Goal: Task Accomplishment & Management: Complete application form

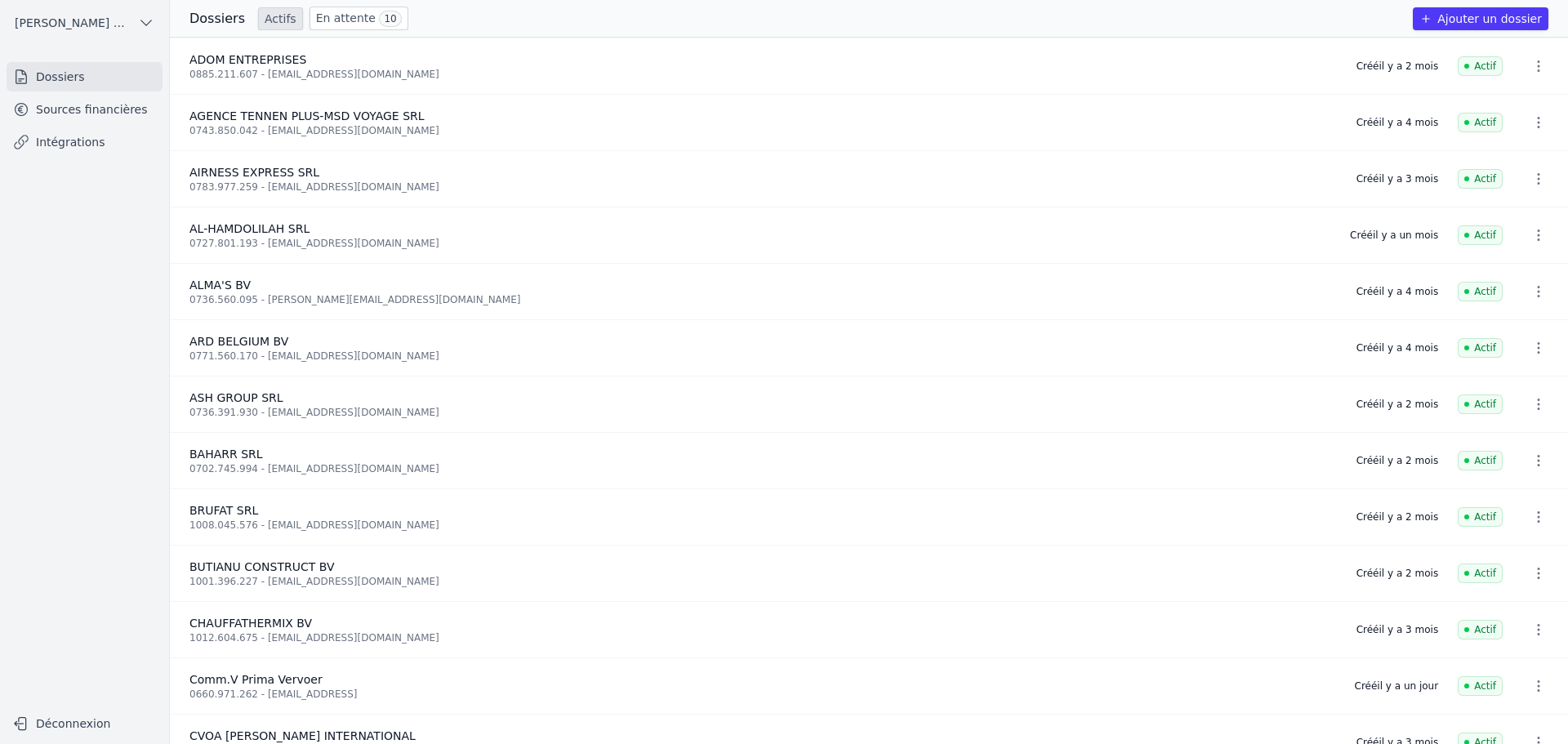
drag, startPoint x: 98, startPoint y: 106, endPoint x: 115, endPoint y: 97, distance: 19.2
click at [98, 105] on link "Sources financières" at bounding box center [85, 109] width 156 height 29
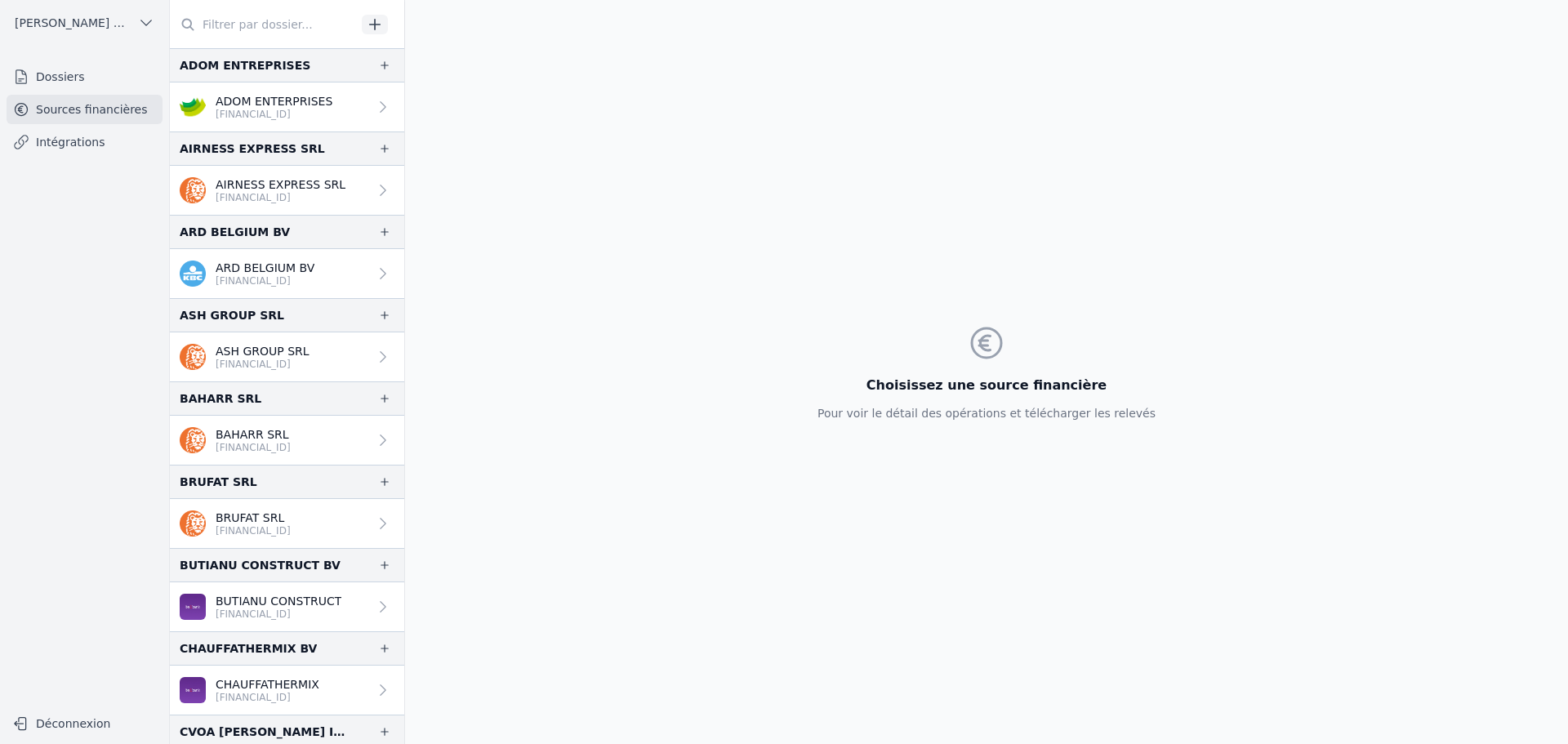
click at [278, 22] on input "text" at bounding box center [263, 24] width 186 height 29
paste input "0797988811"
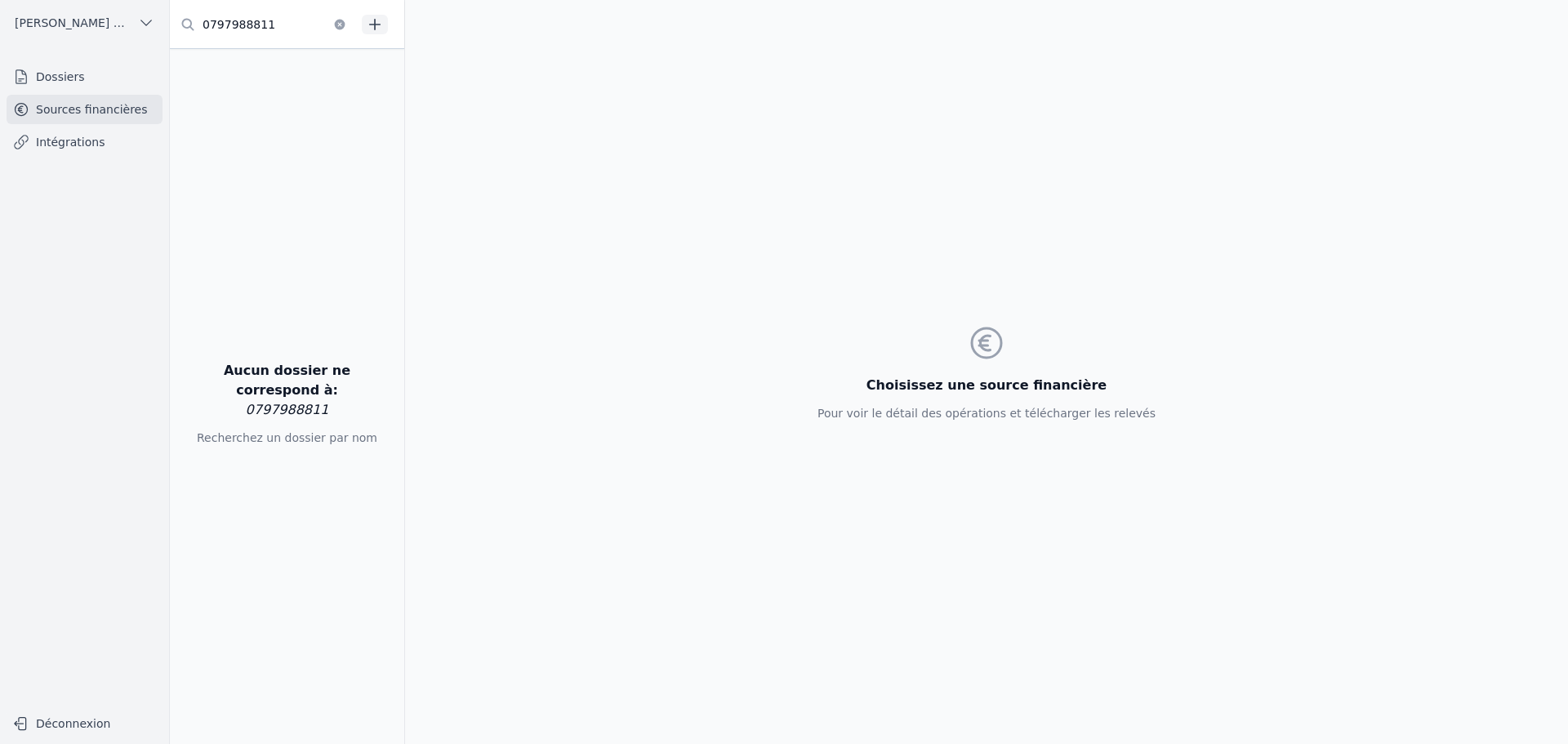
type input "0797988811"
click at [87, 80] on link "Dossiers" at bounding box center [85, 76] width 156 height 29
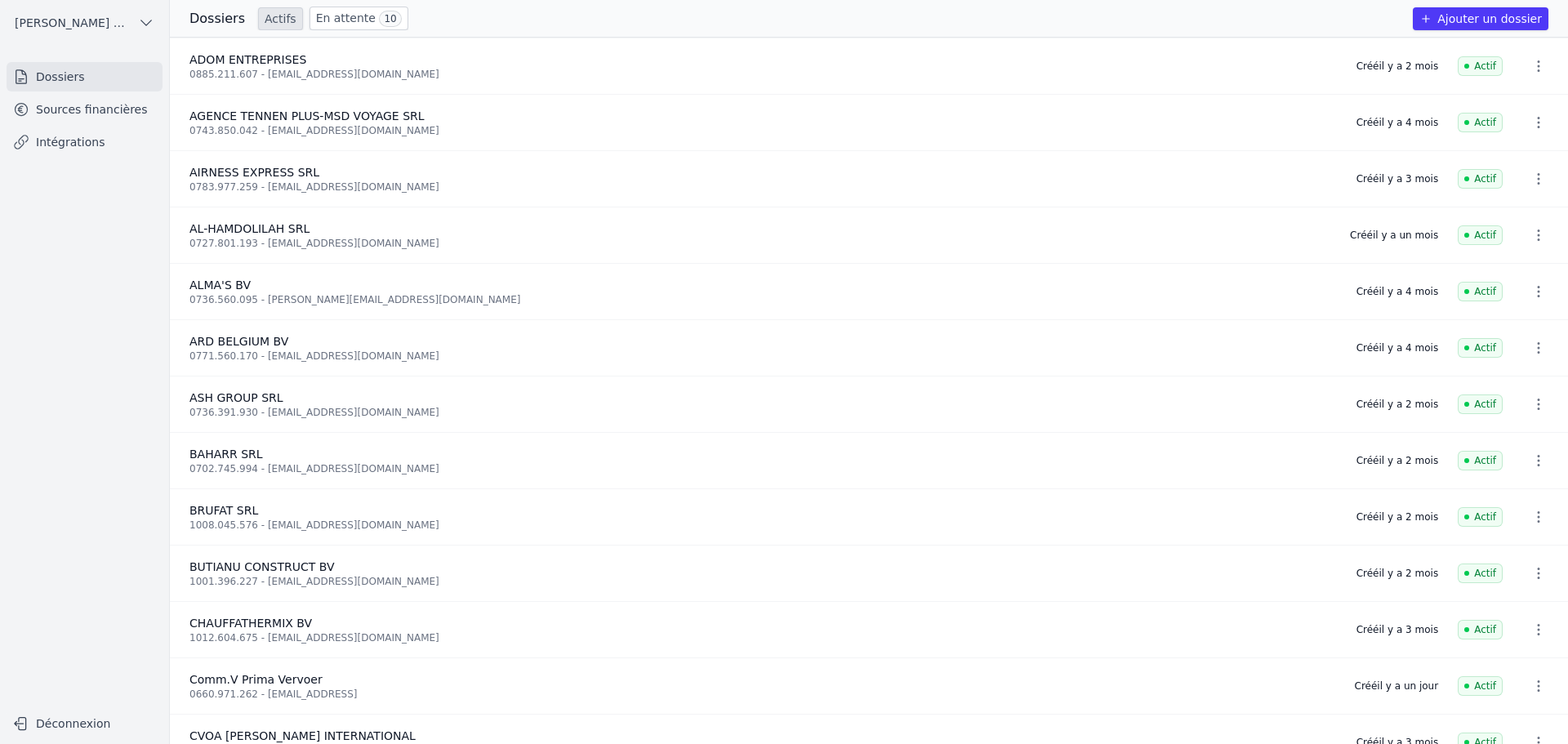
click at [113, 105] on link "Sources financières" at bounding box center [85, 109] width 156 height 29
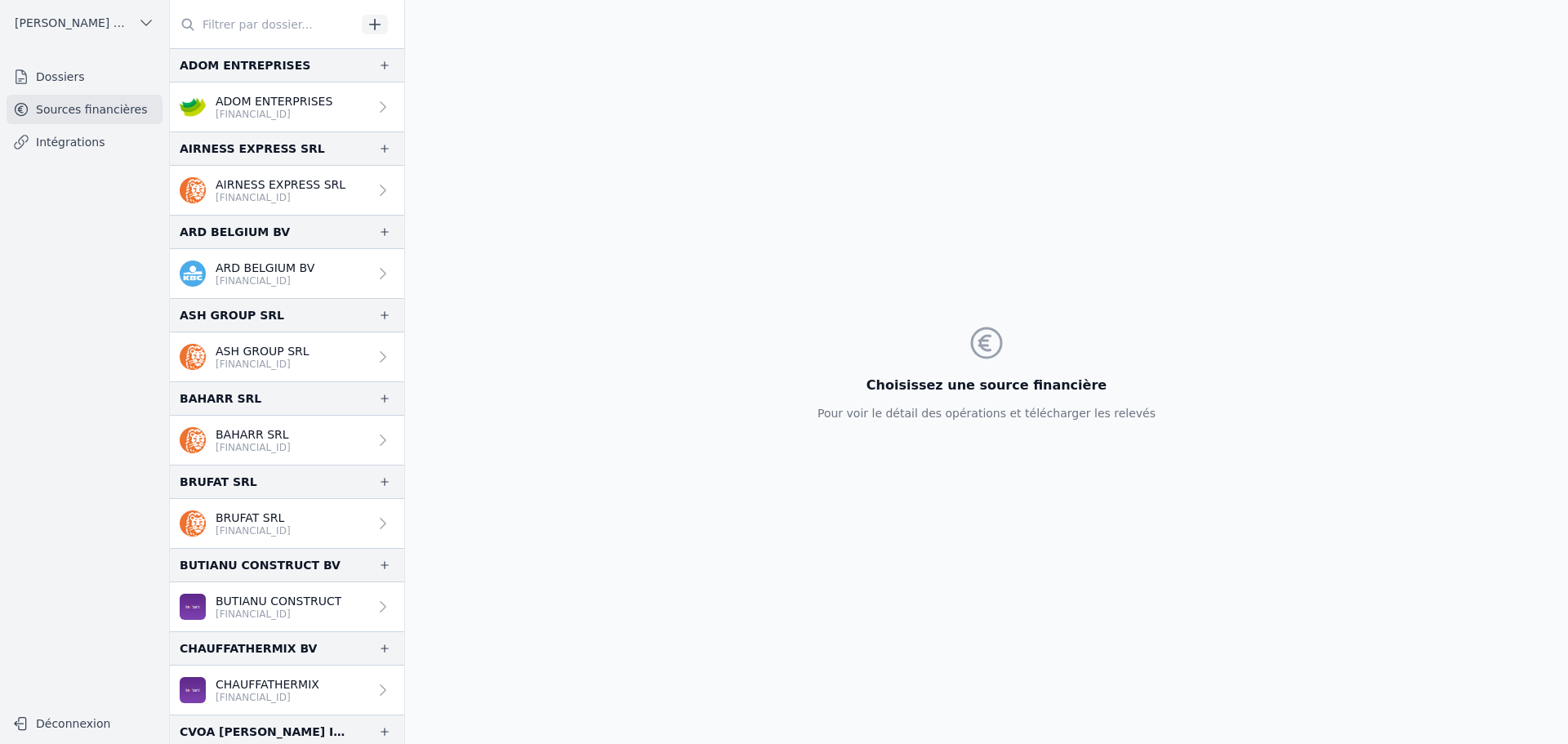
click at [275, 17] on input "text" at bounding box center [263, 24] width 186 height 29
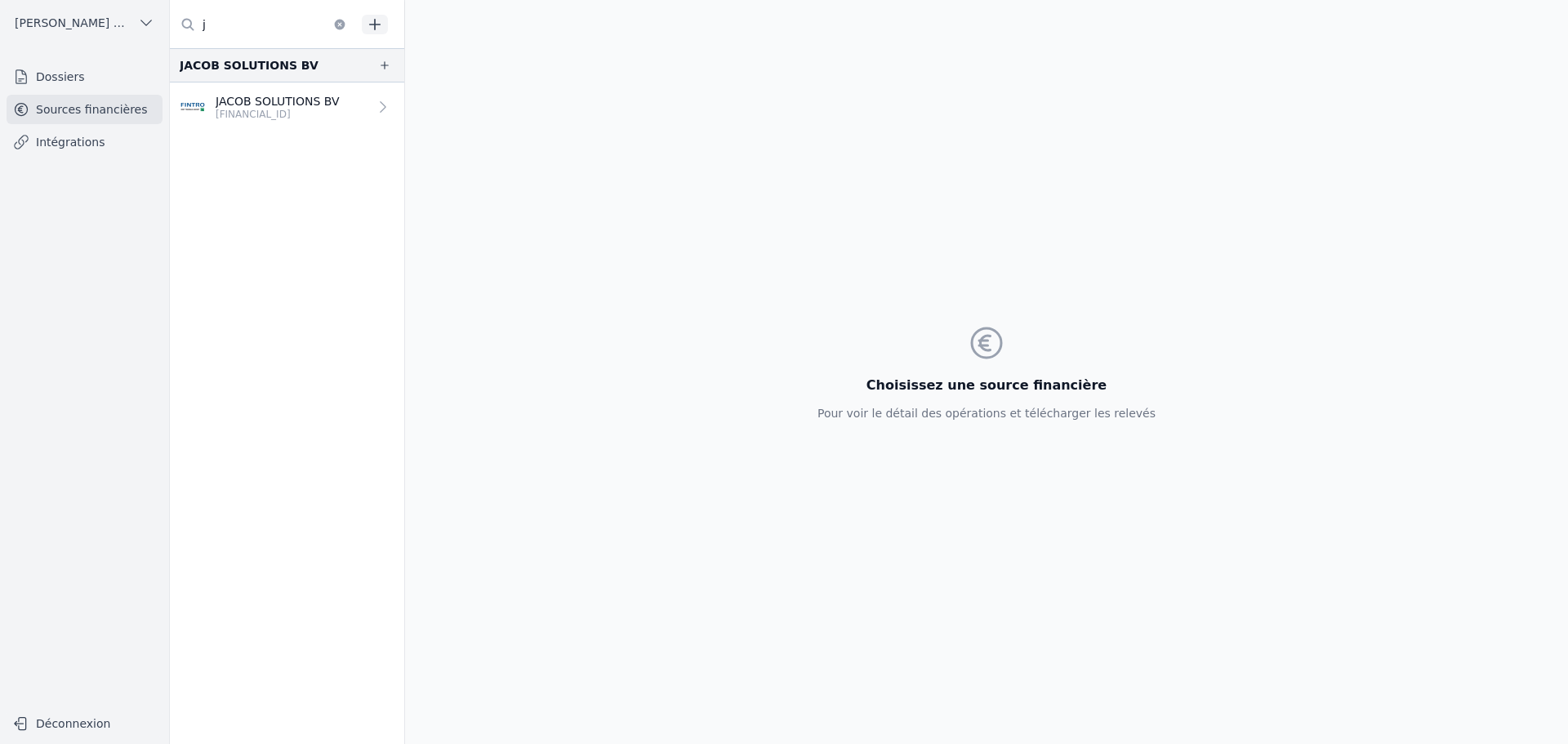
type input "j"
click at [389, 23] on div "j" at bounding box center [287, 24] width 234 height 49
click at [377, 21] on icon "button" at bounding box center [375, 25] width 17 height 17
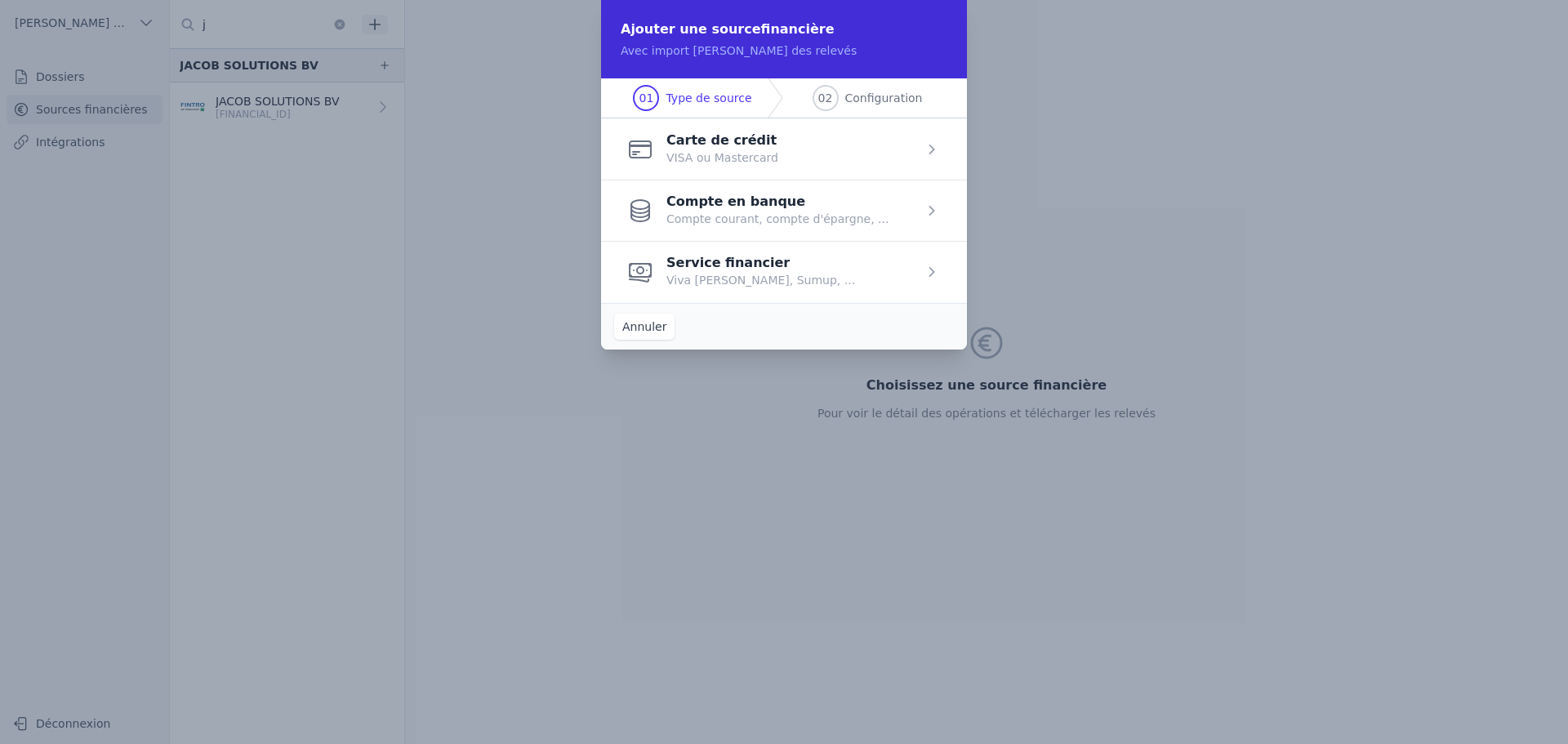
click at [718, 276] on span "button" at bounding box center [784, 272] width 366 height 61
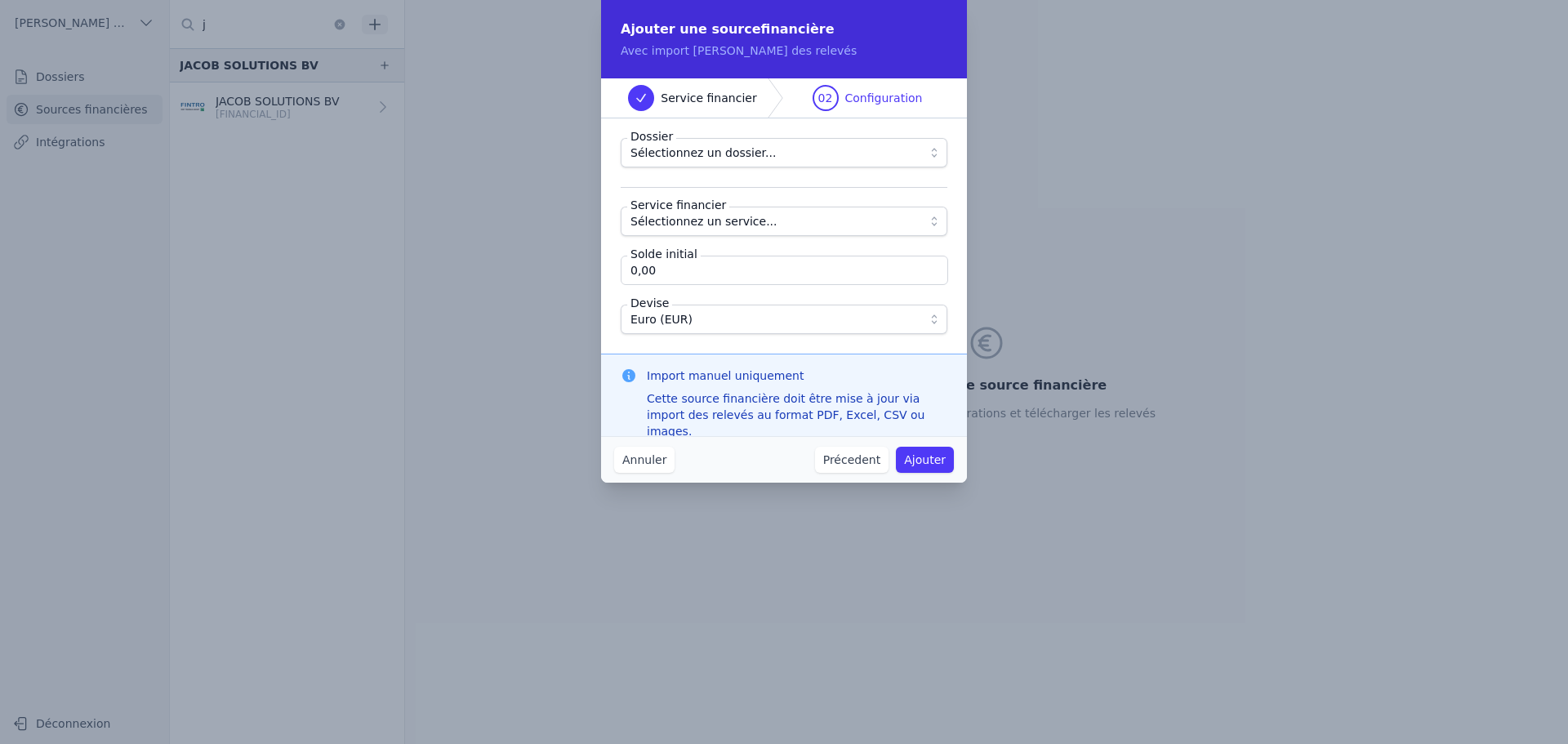
click at [691, 154] on span "Sélectionnez un dossier..." at bounding box center [702, 153] width 145 height 20
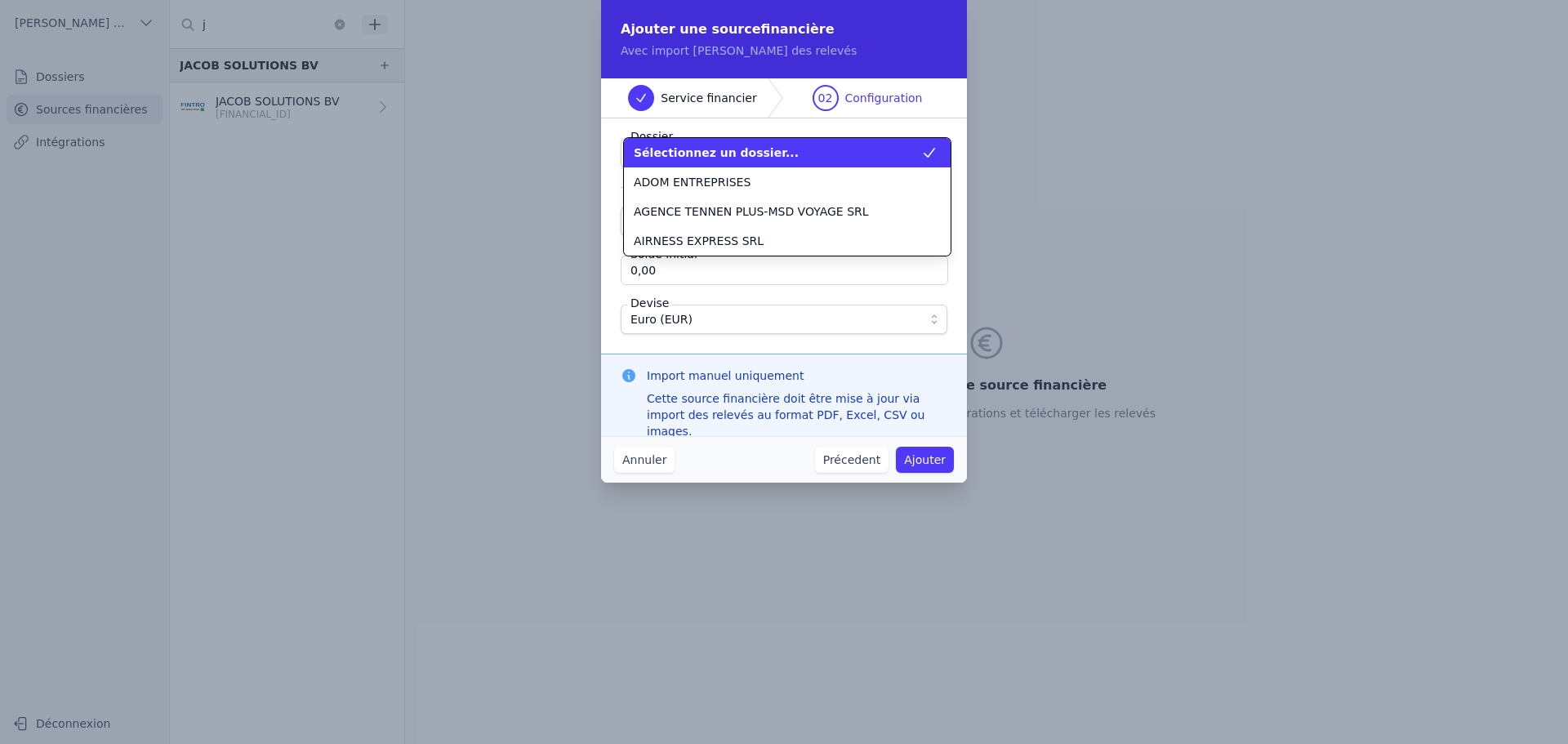
scroll to position [471, 0]
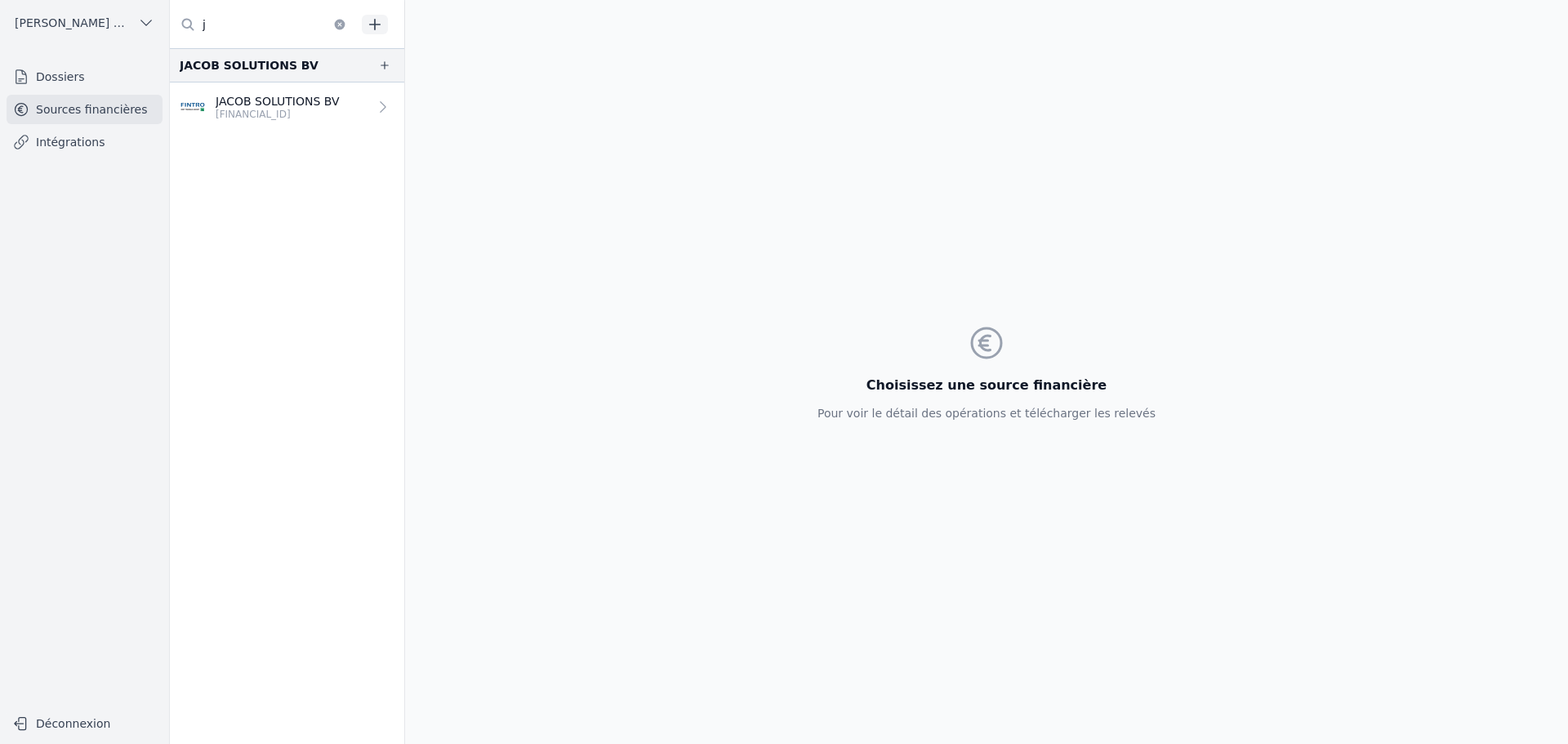
click at [96, 75] on link "Dossiers" at bounding box center [85, 76] width 156 height 29
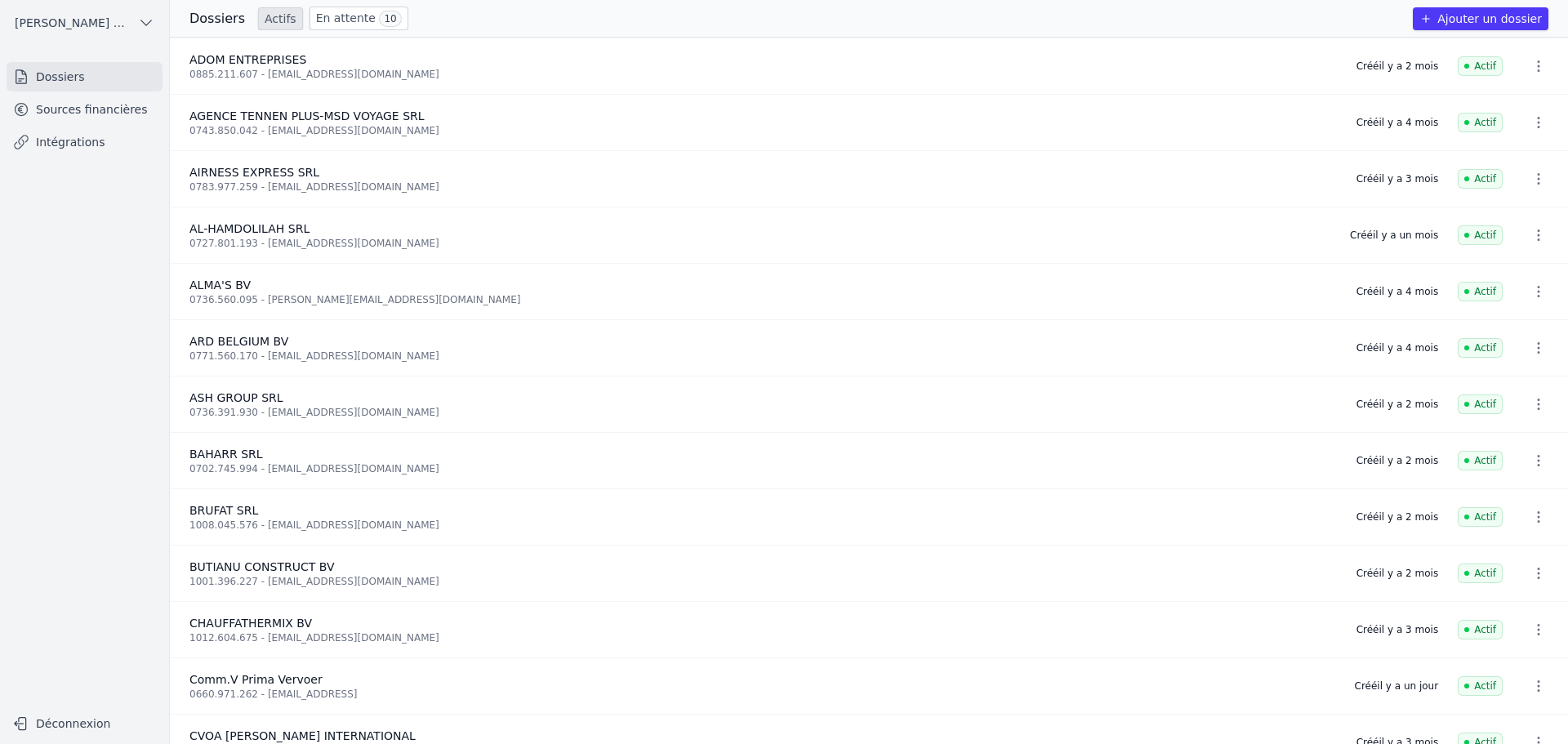
click at [1479, 19] on button "Ajouter un dossier" at bounding box center [1480, 19] width 135 height 23
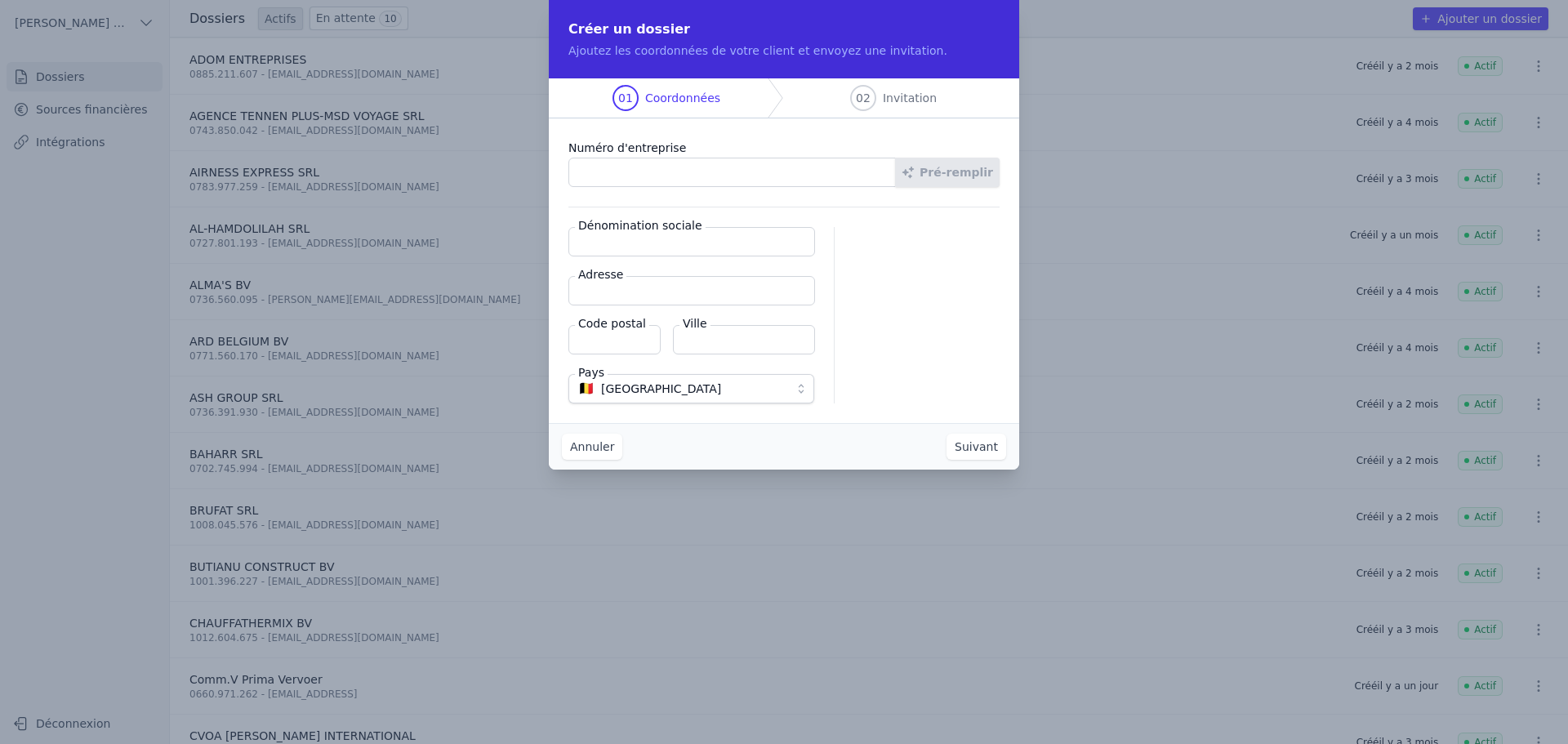
paste input "0797.988.811"
type input "0797.988.811"
click at [968, 170] on button "Pré-remplir" at bounding box center [947, 172] width 105 height 29
click at [706, 169] on input "0797.988.811" at bounding box center [732, 172] width 327 height 29
click at [985, 174] on button "Pré-remplir" at bounding box center [947, 172] width 105 height 29
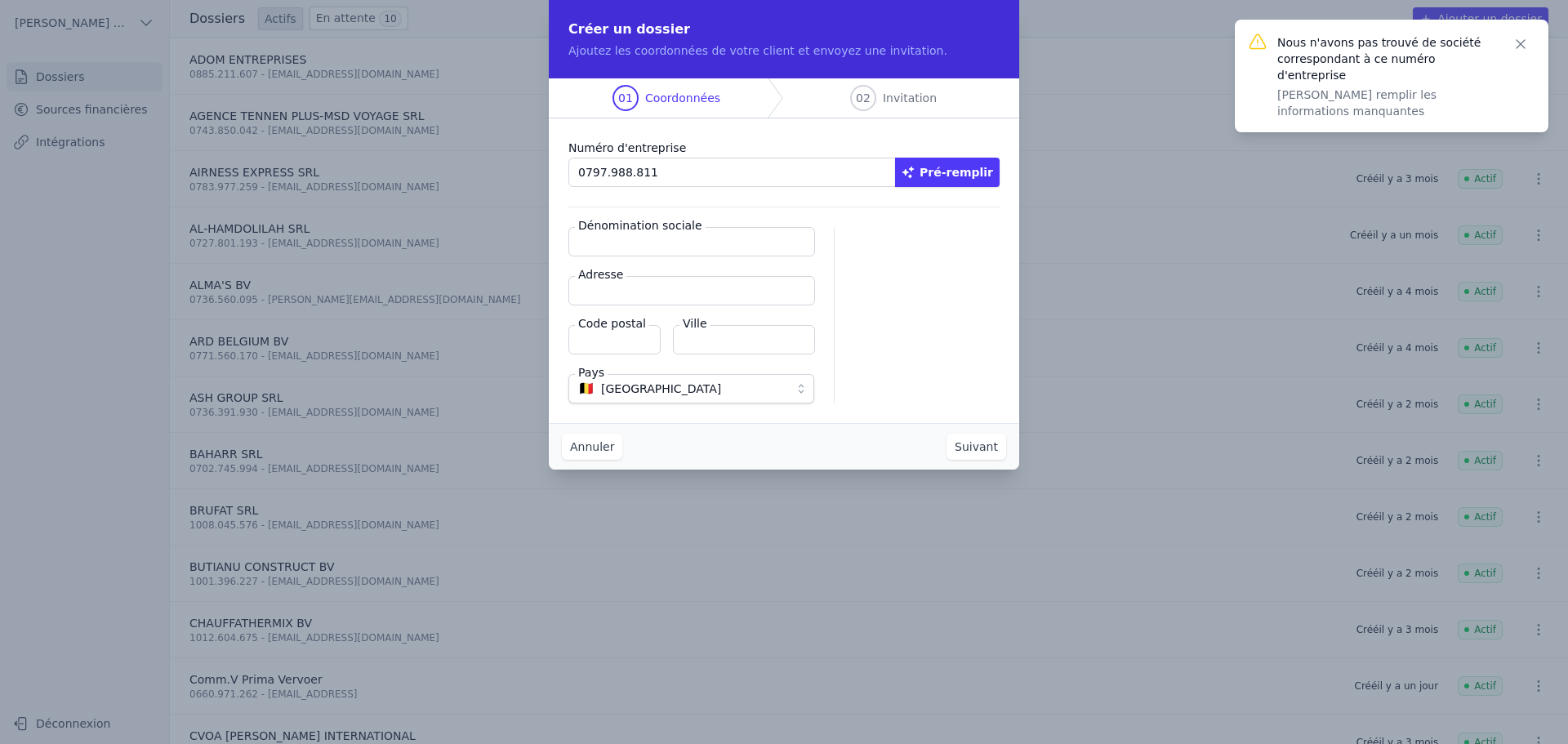
click at [588, 247] on input "Dénomination sociale" at bounding box center [691, 241] width 247 height 29
paste input "J.I.B."
type input "J.I.B."
paste input "Imperiastraat 8"
type input "Imperiastraat 8"
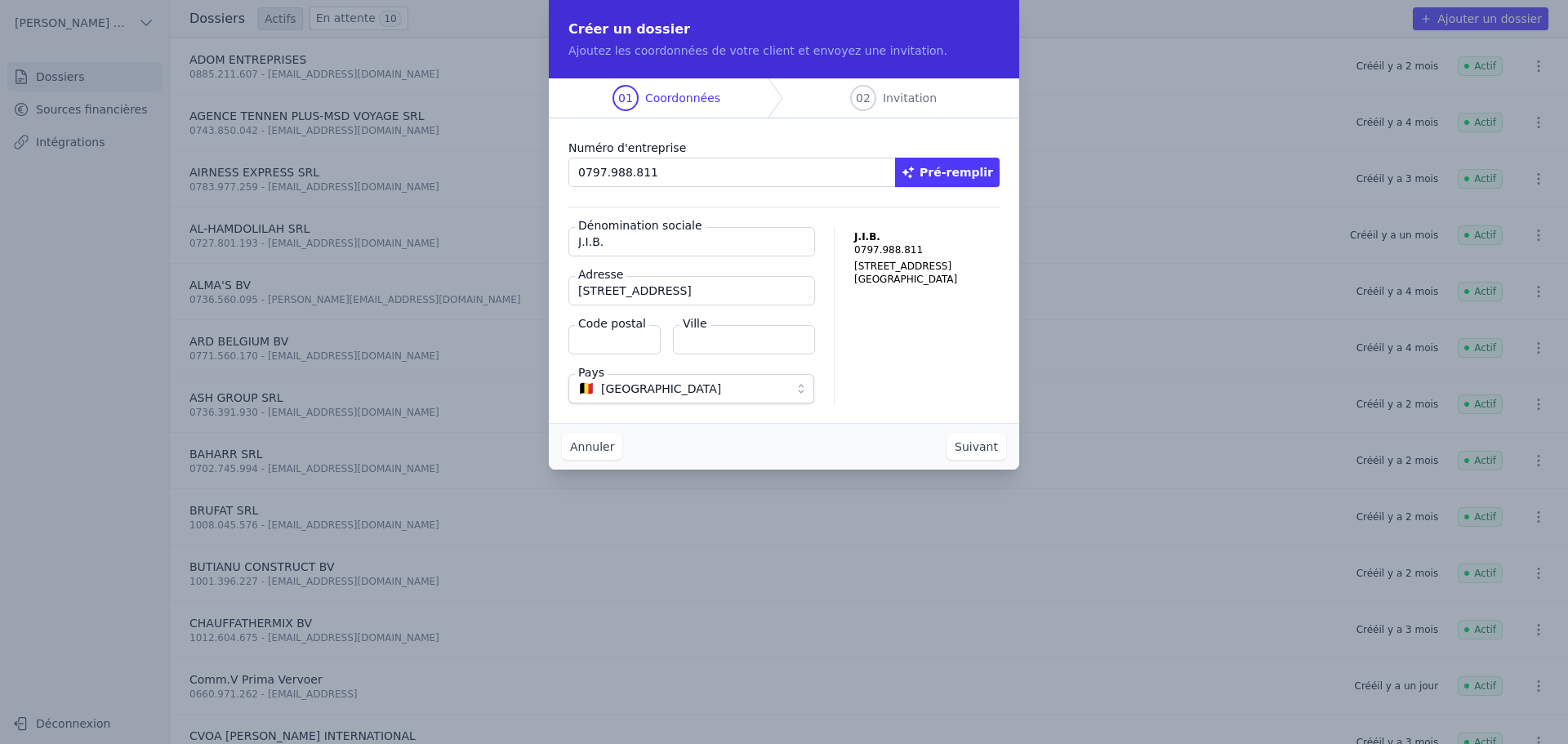
paste input "1930"
type input "1930"
paste input "Zaventem"
type input "Zaventem"
click at [971, 445] on button "Suivant" at bounding box center [976, 446] width 60 height 26
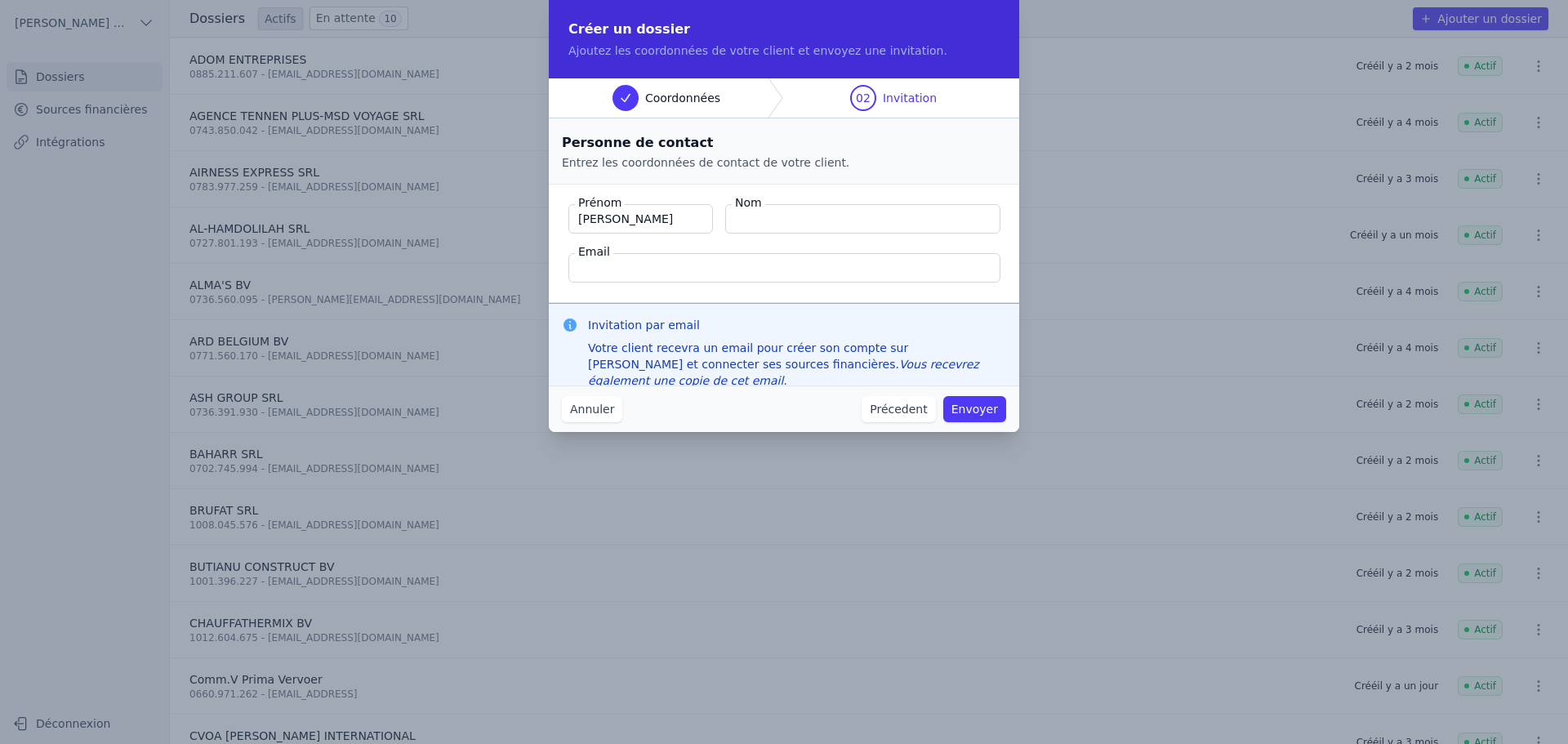
type input "Quentin"
type input "Roquet"
type input "quentin@magello.ai"
click at [943, 396] on button "Envoyer" at bounding box center [975, 409] width 63 height 26
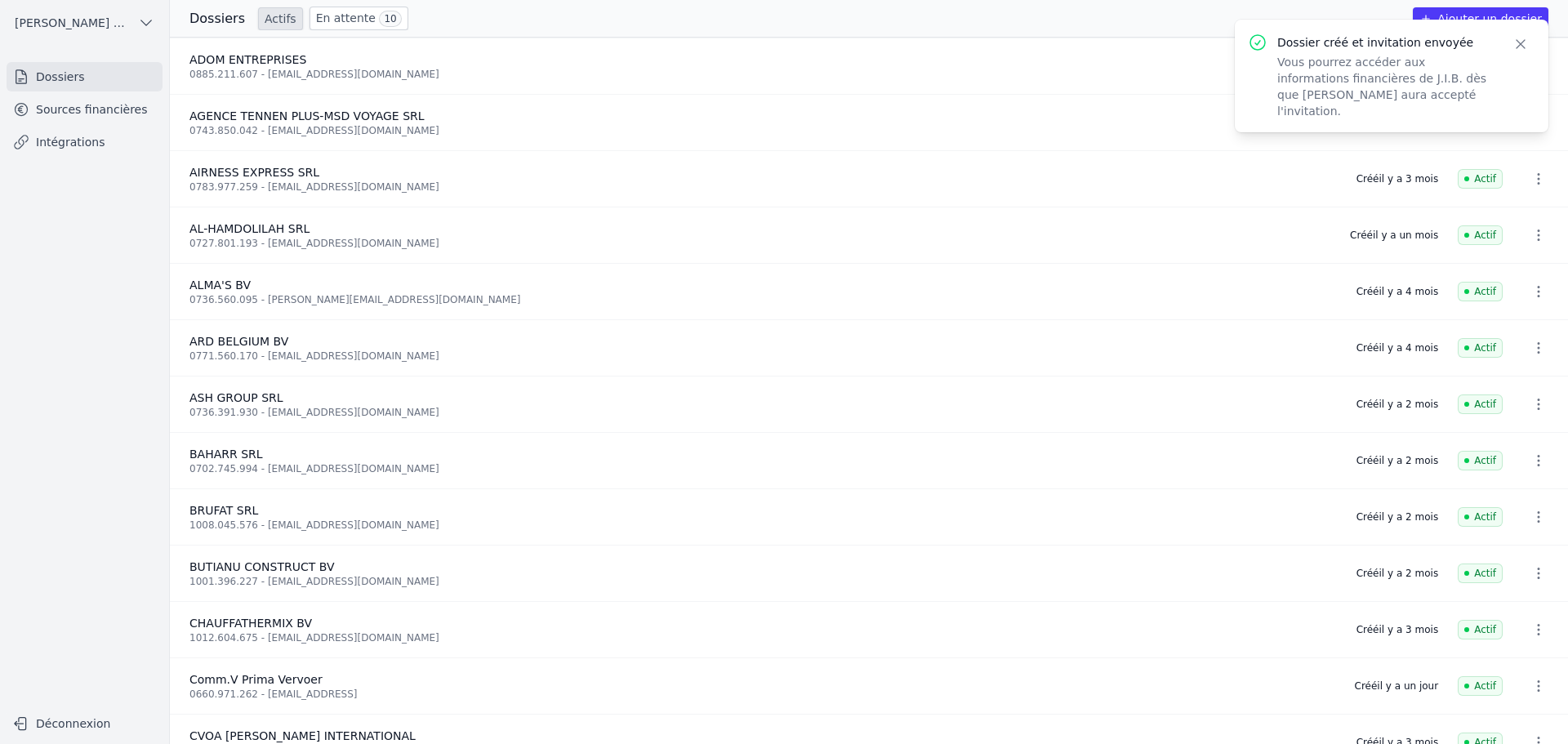
click at [121, 115] on link "Sources financières" at bounding box center [85, 109] width 156 height 29
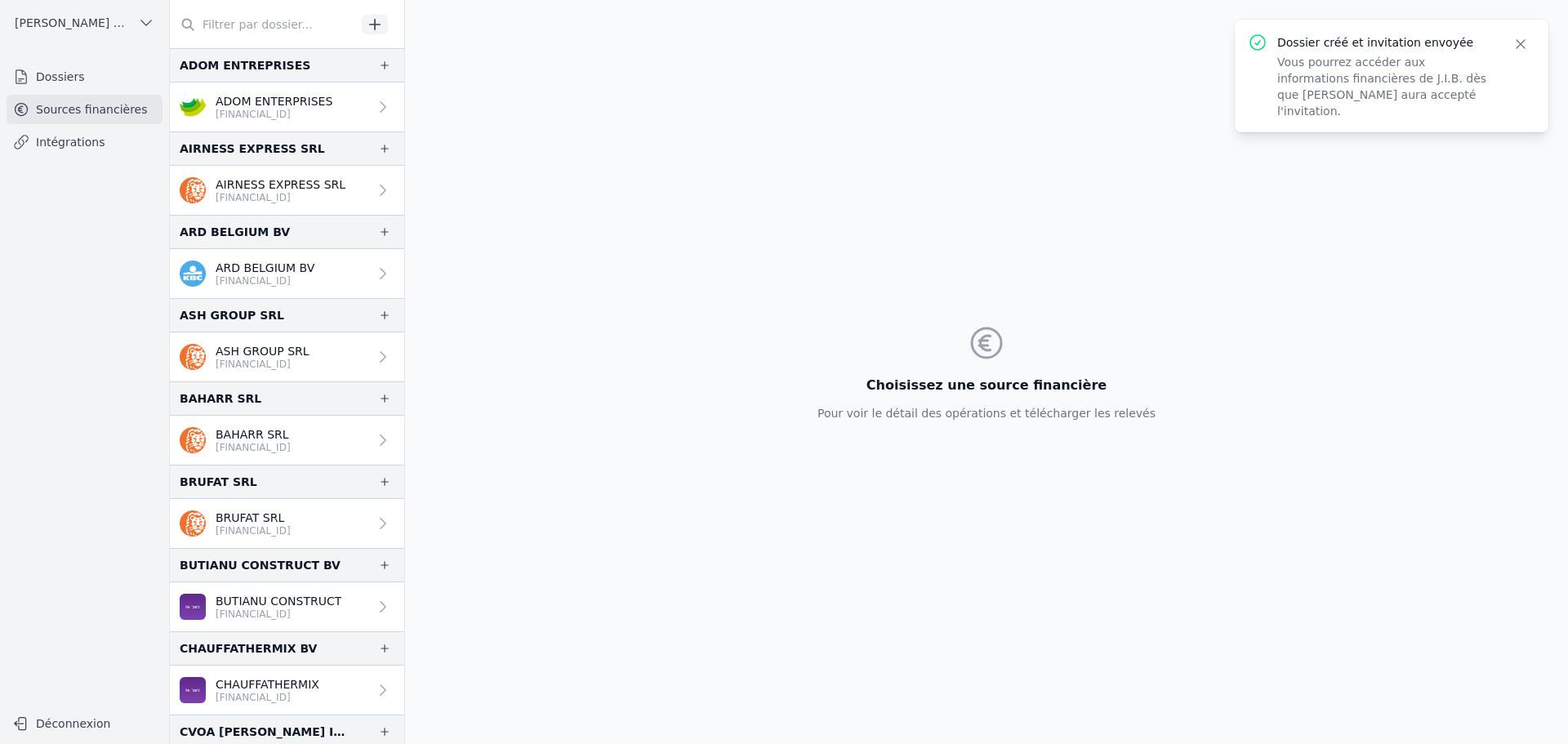
click at [374, 22] on icon "button" at bounding box center [375, 25] width 17 height 17
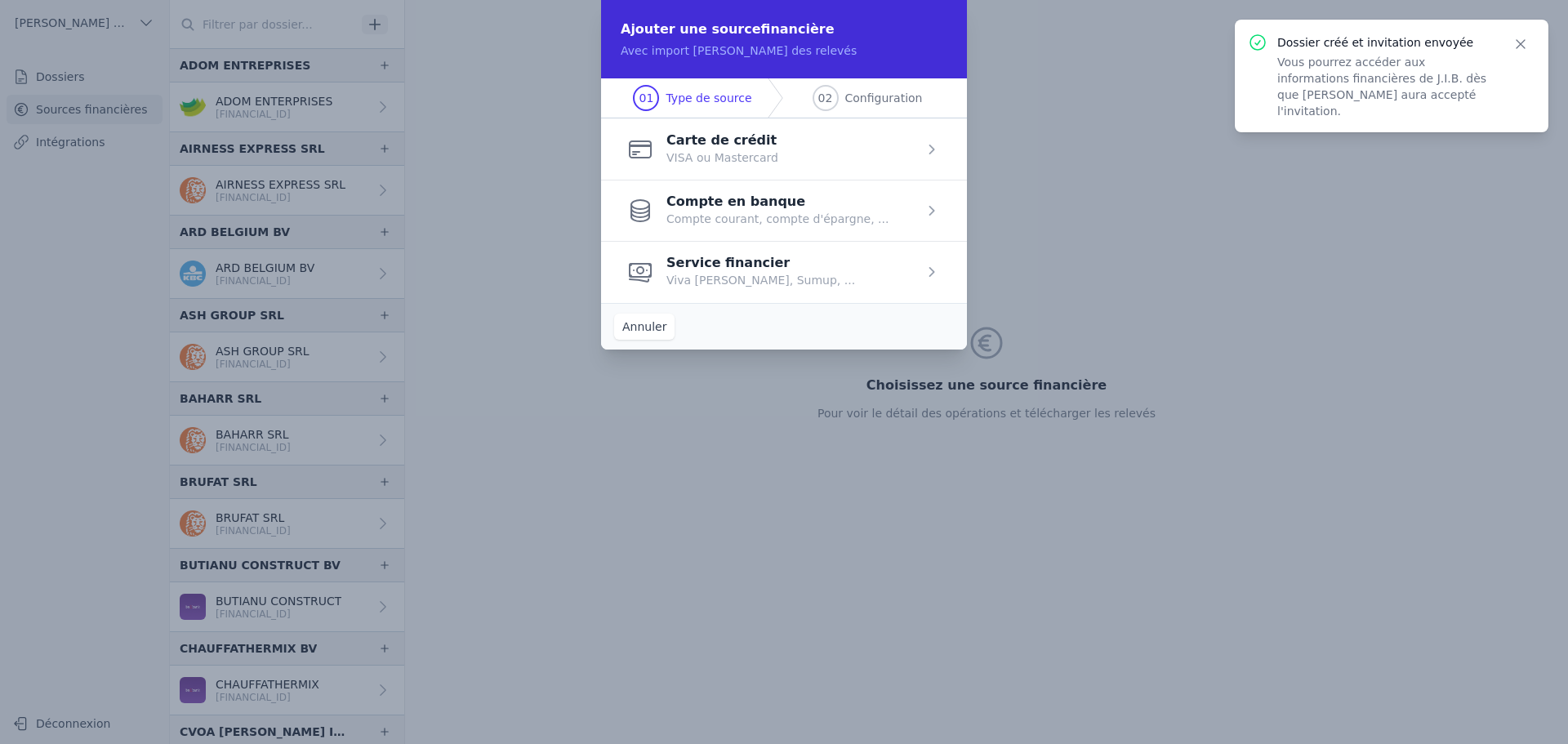
click at [739, 269] on span "button" at bounding box center [784, 272] width 366 height 61
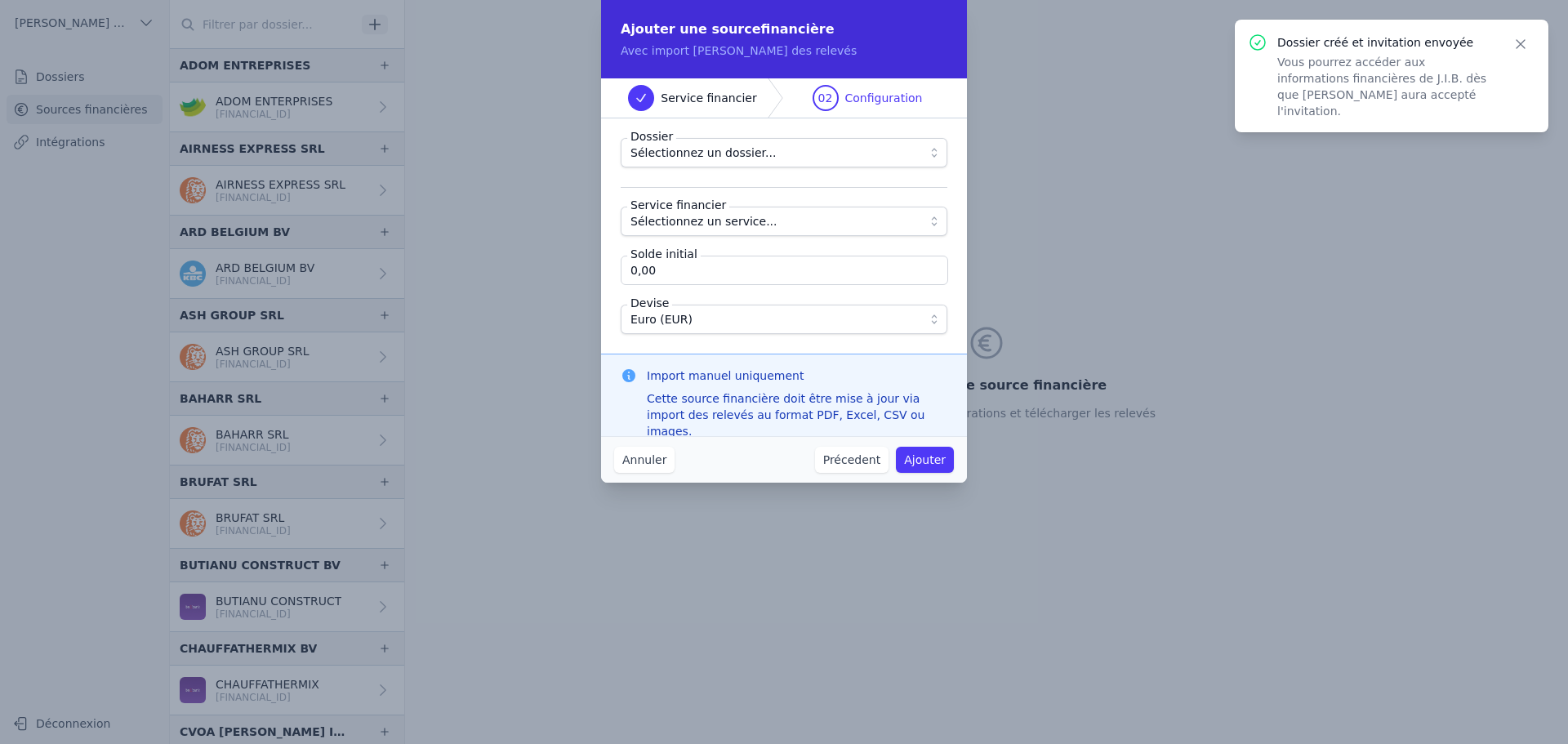
click at [716, 144] on span "Sélectionnez un dossier..." at bounding box center [702, 153] width 145 height 20
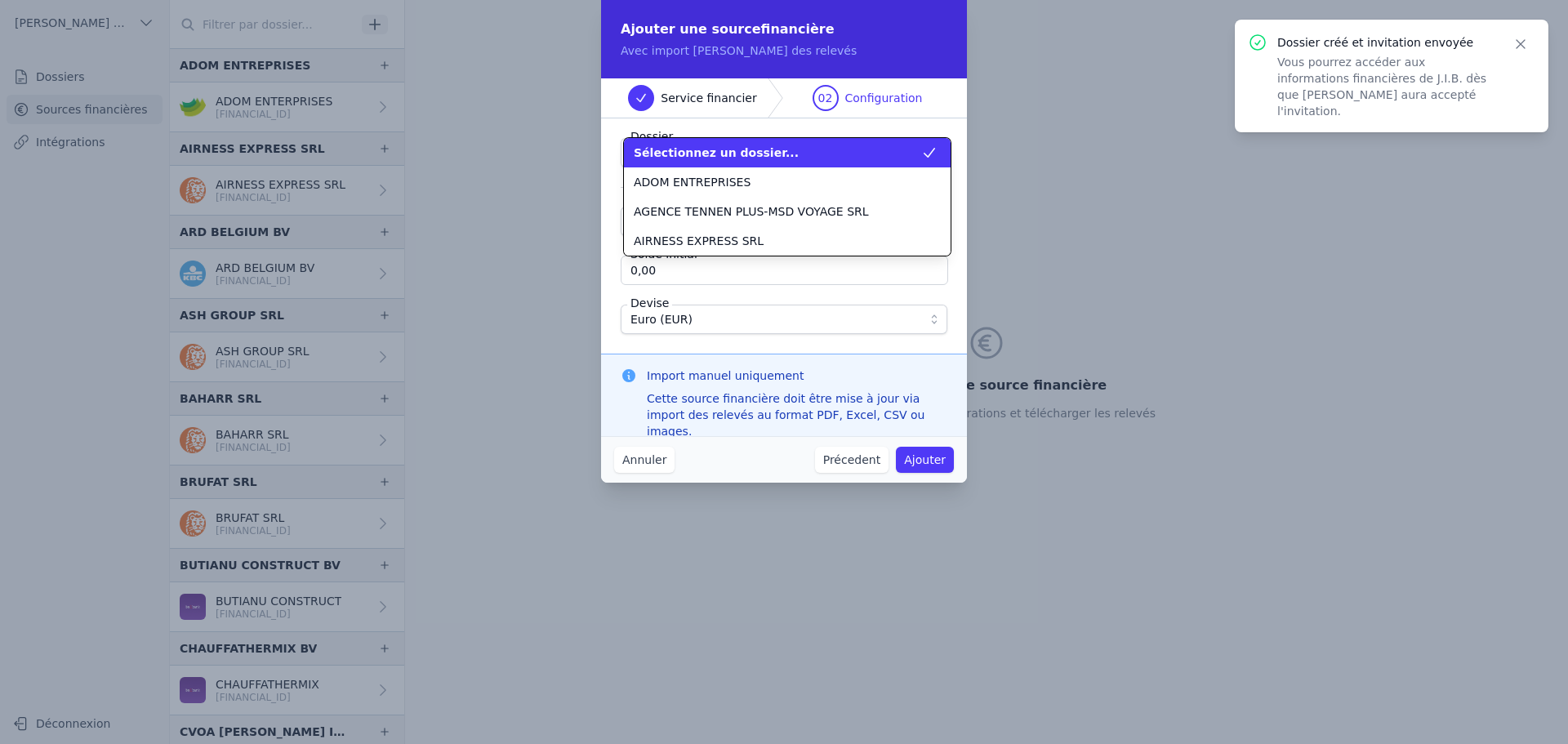
scroll to position [471, 0]
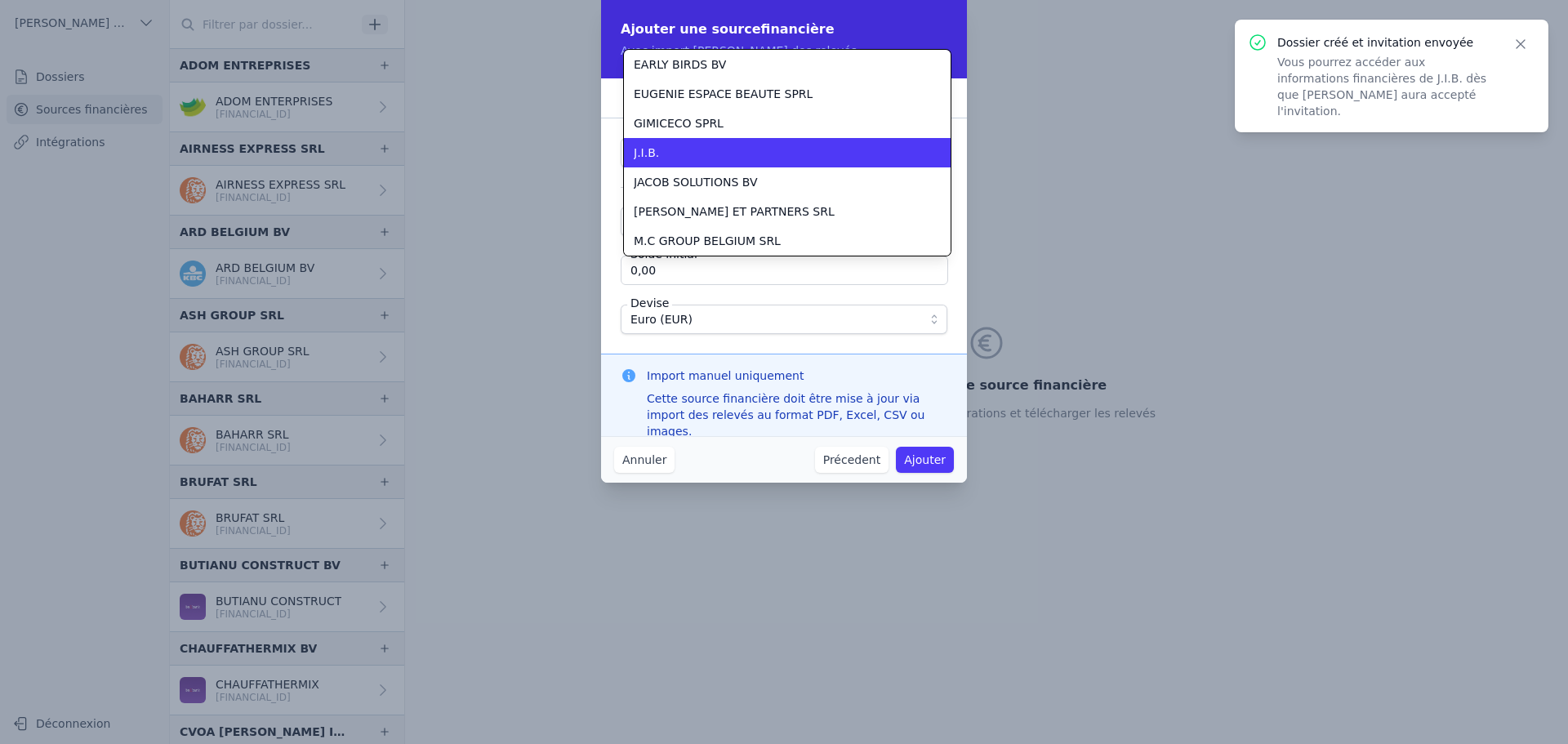
click at [718, 152] on div "J.I.B." at bounding box center [777, 153] width 287 height 17
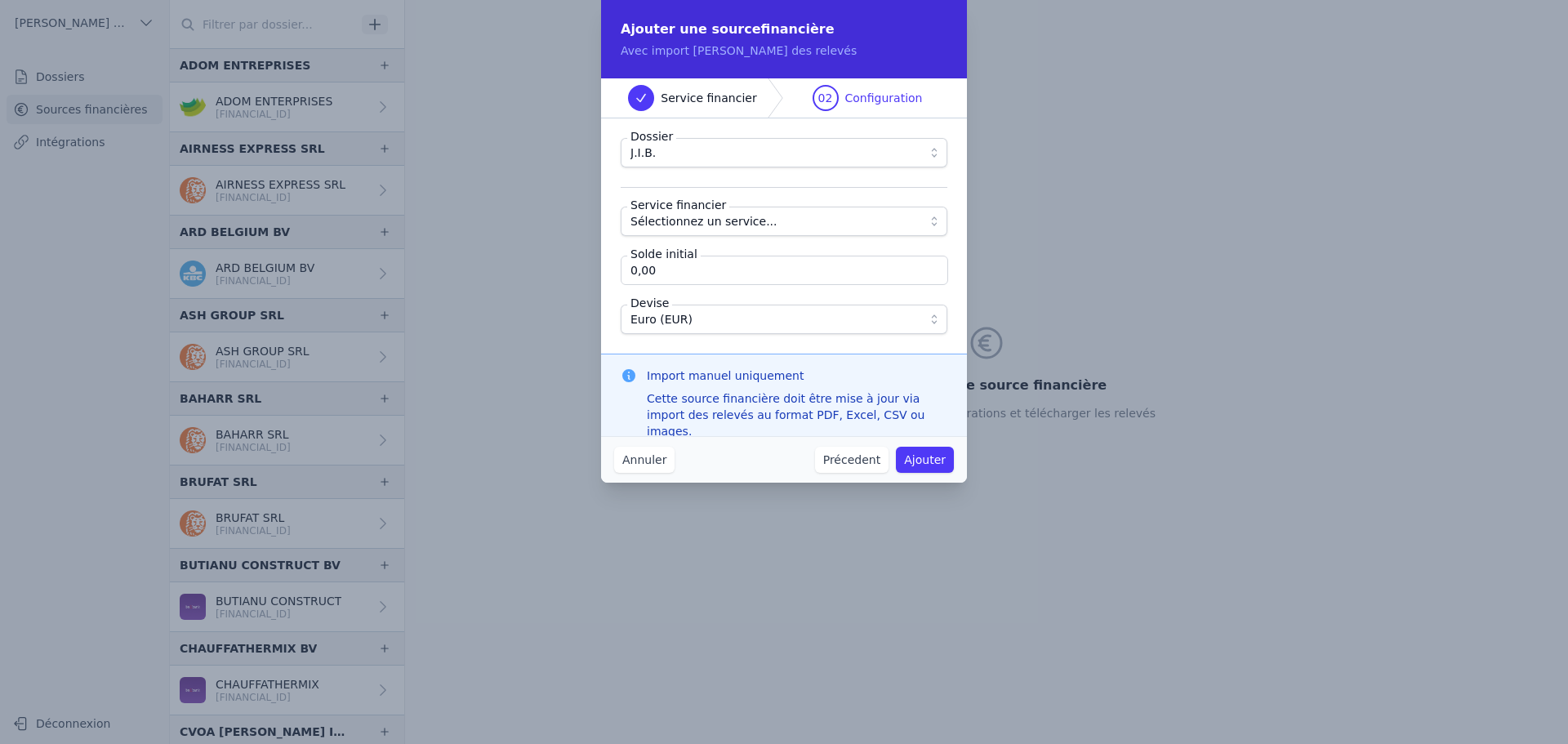
click at [682, 228] on span "Sélectionnez un service..." at bounding box center [703, 222] width 147 height 20
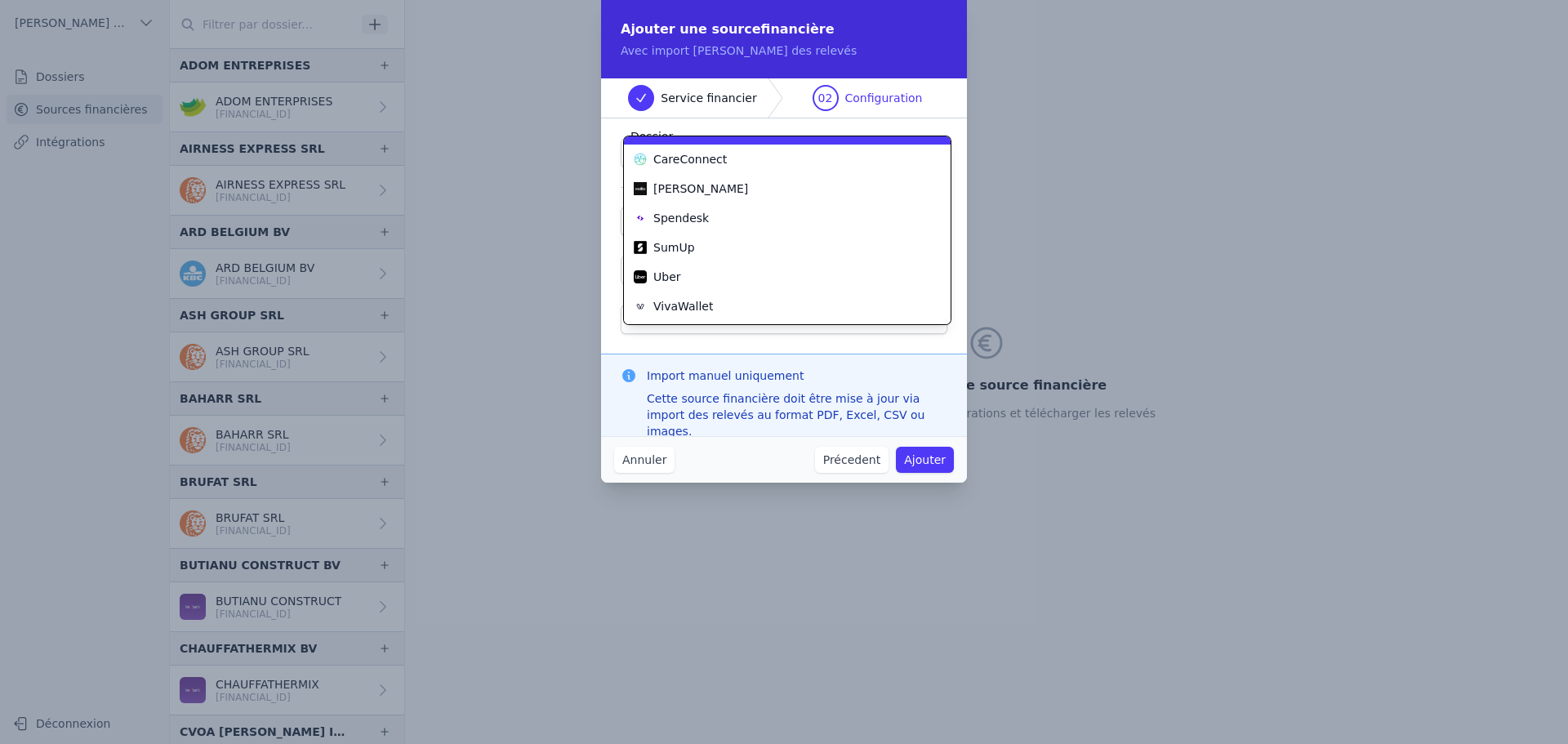
scroll to position [59, 0]
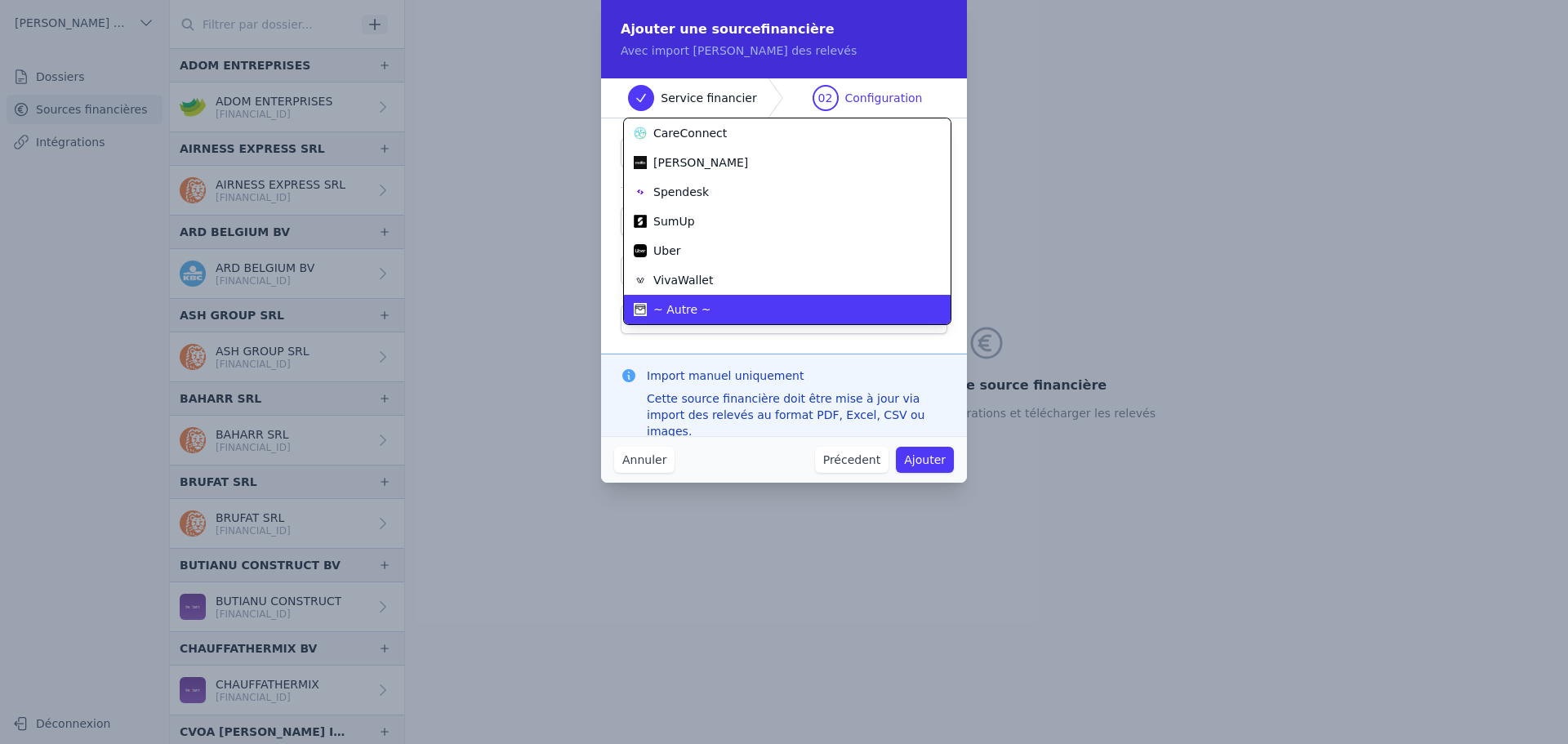
click at [701, 316] on span "~ Autre ~" at bounding box center [681, 310] width 57 height 17
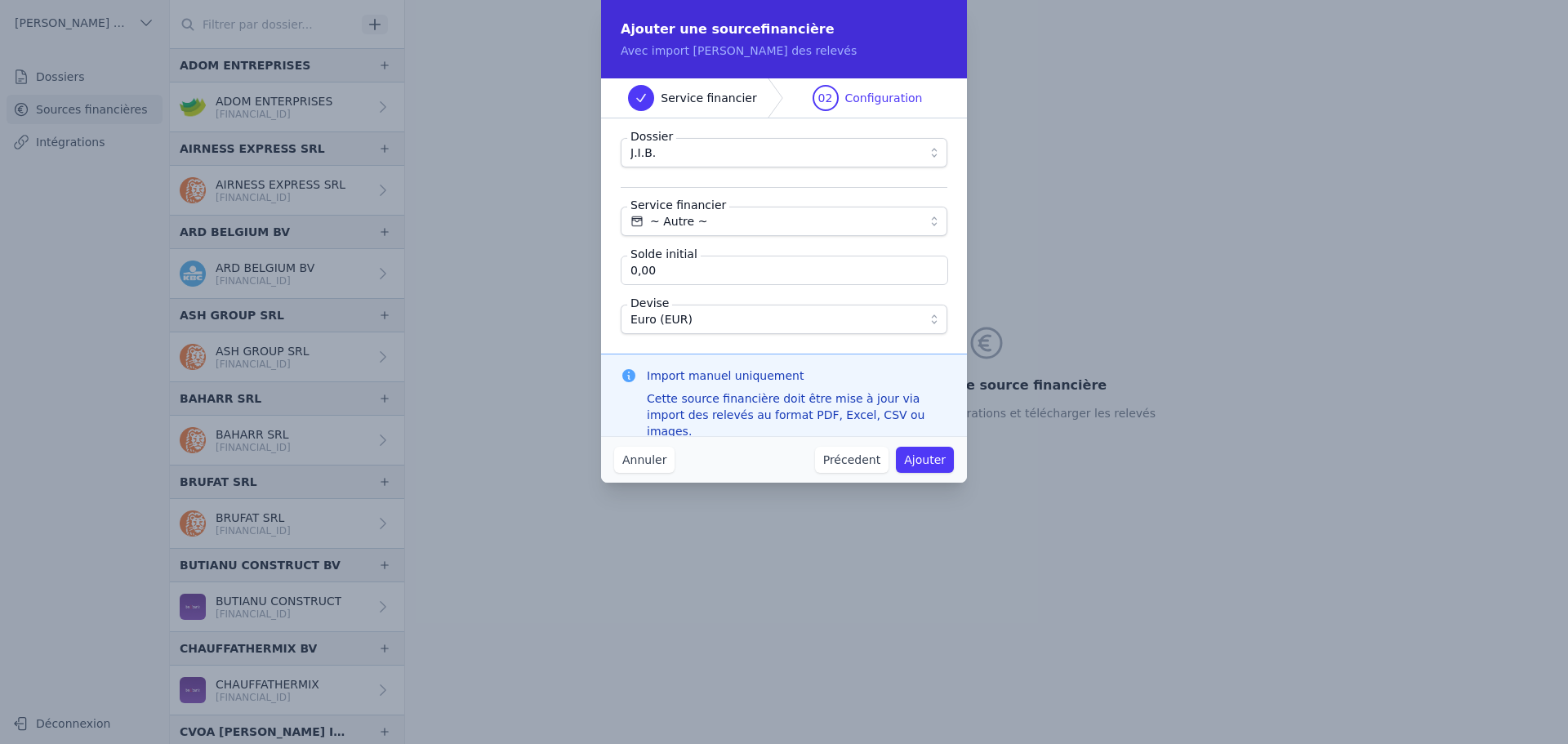
click at [686, 275] on input "0,00" at bounding box center [784, 270] width 327 height 29
paste input "3 107,06"
click at [645, 275] on input "3 107,06" at bounding box center [784, 270] width 327 height 29
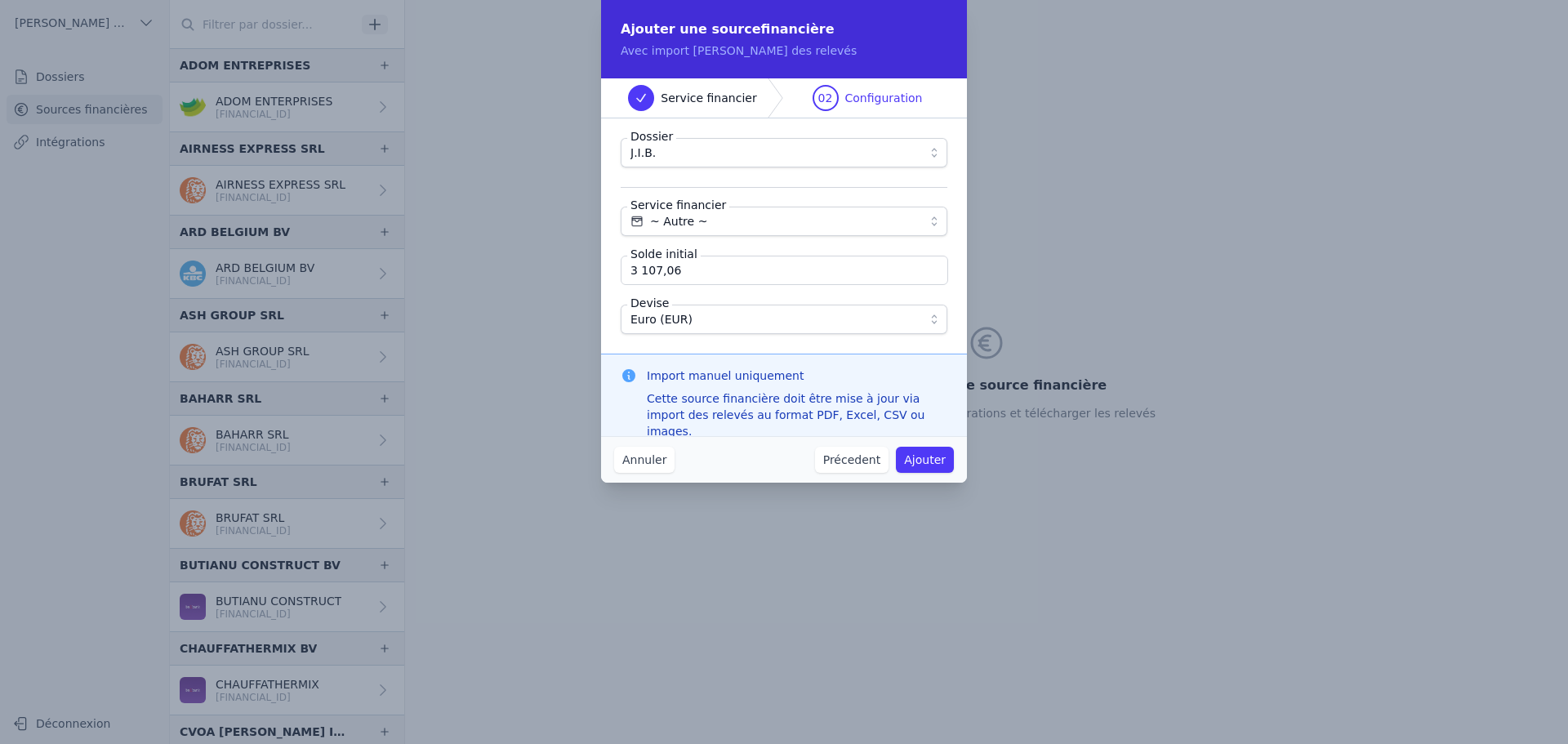
click at [715, 262] on input "3 107,06" at bounding box center [784, 270] width 327 height 29
type input "3 107,06"
click at [940, 461] on button "Ajouter" at bounding box center [925, 459] width 58 height 26
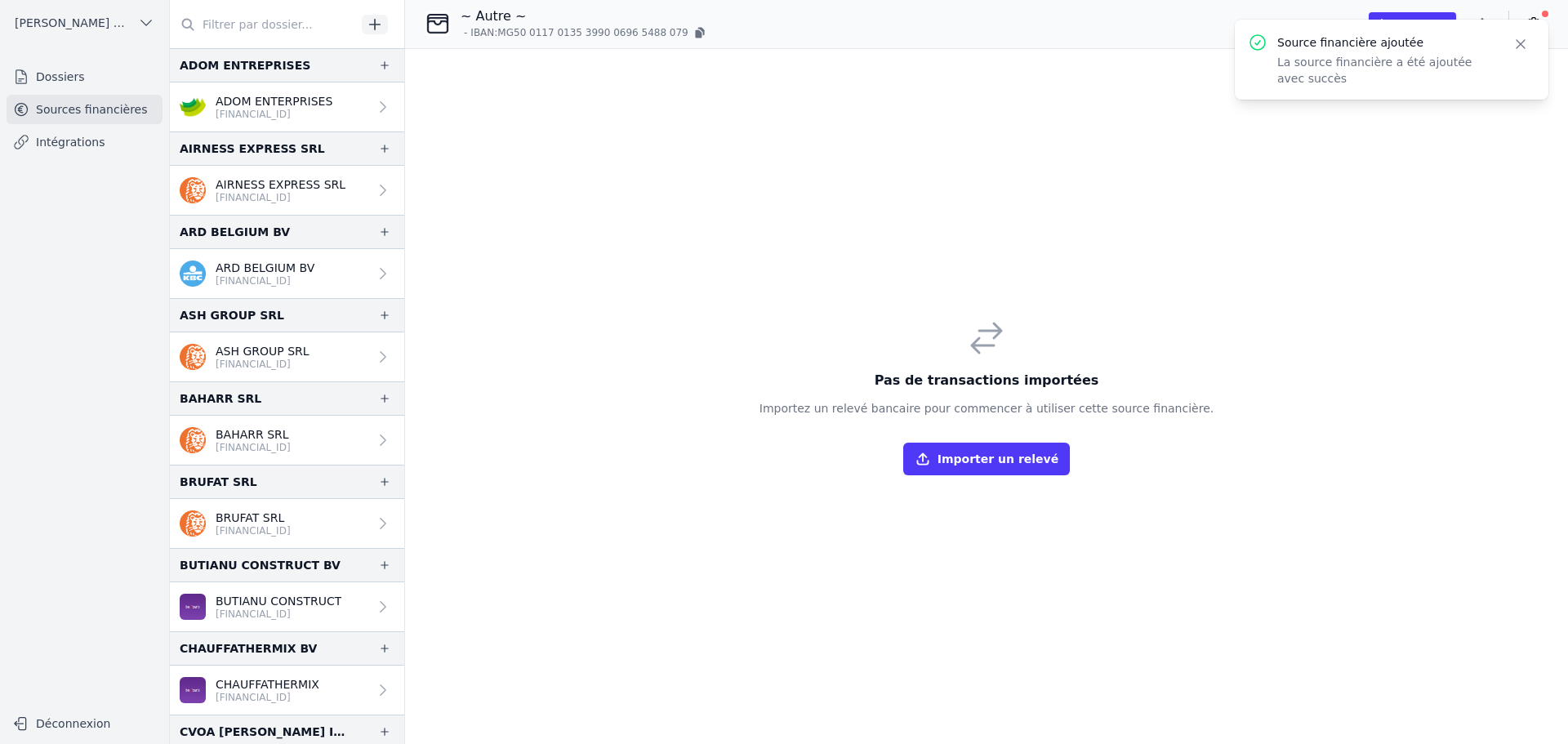
click at [1515, 38] on icon "button" at bounding box center [1521, 44] width 17 height 17
click at [1491, 24] on button "button" at bounding box center [1482, 23] width 32 height 26
click at [1423, 58] on button "Renommer" at bounding box center [1443, 58] width 118 height 30
click at [540, 17] on input "~ Autre ~" at bounding box center [546, 17] width 170 height 20
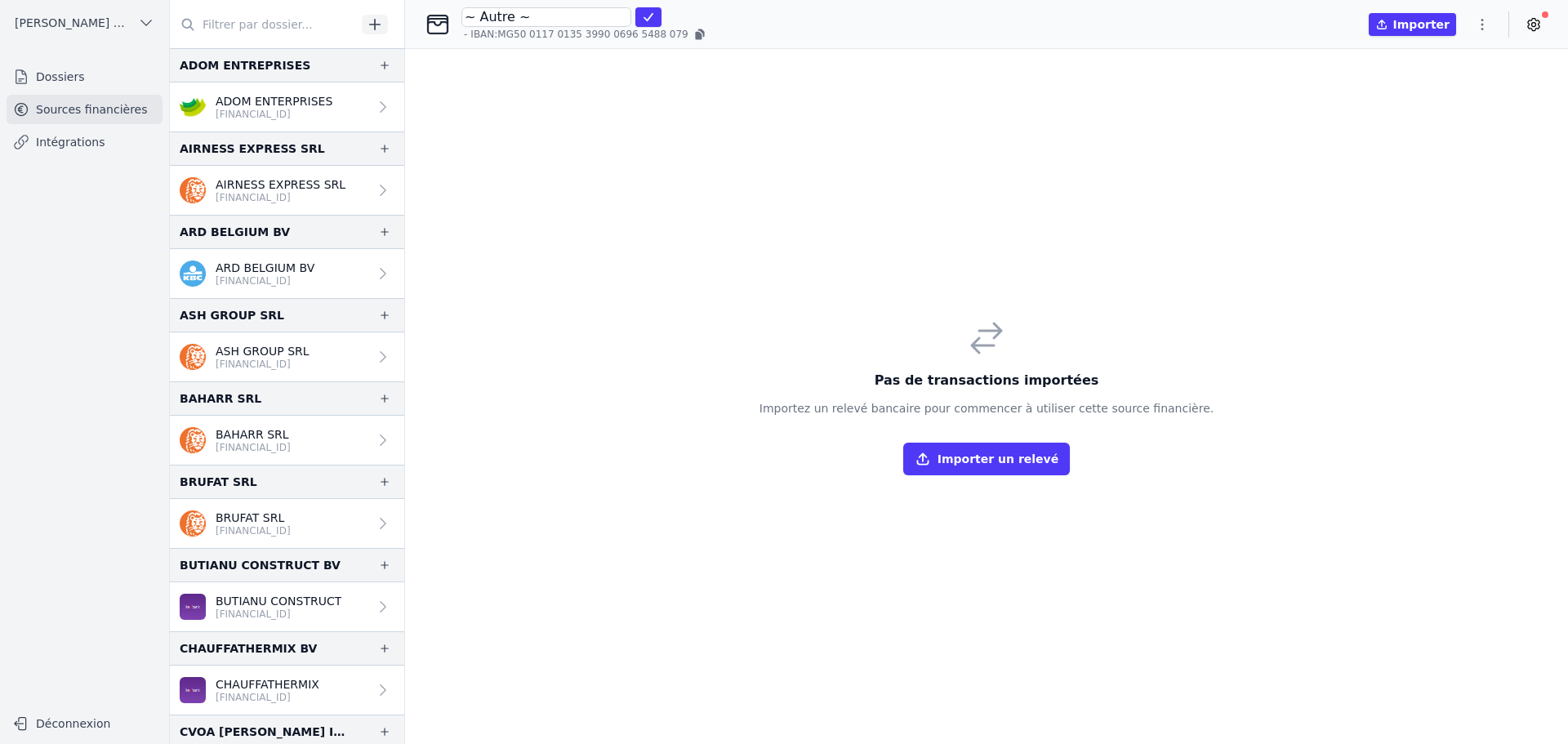
click at [540, 17] on input "~ Autre ~" at bounding box center [546, 17] width 170 height 20
type input "Sparkasse Aachen"
click at [647, 13] on icon "submit" at bounding box center [648, 17] width 13 height 13
click at [774, 61] on div "Pas de transactions importées Importez un relevé bancaire pour commencer à util…" at bounding box center [986, 396] width 1163 height 695
